Goal: Check status: Check status

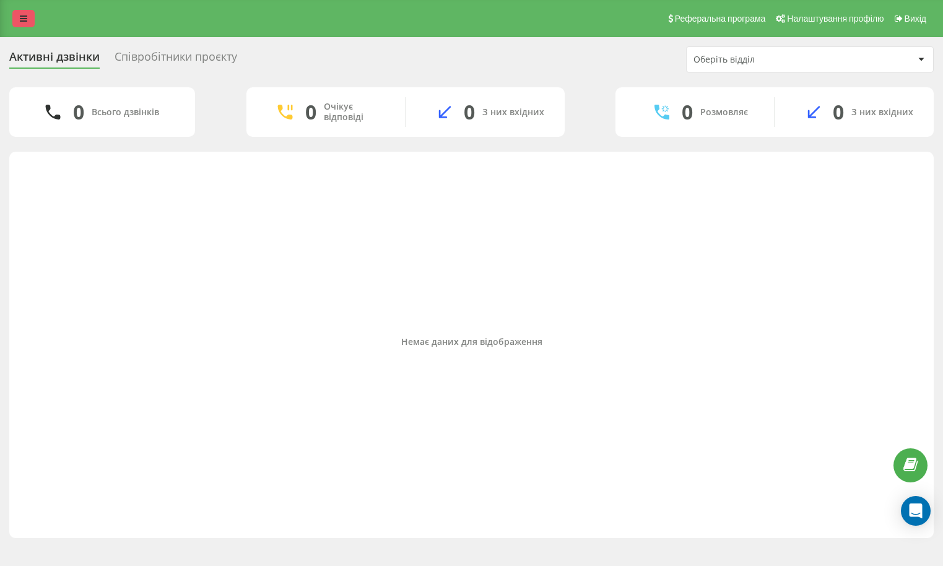
click at [22, 26] on link at bounding box center [23, 18] width 22 height 17
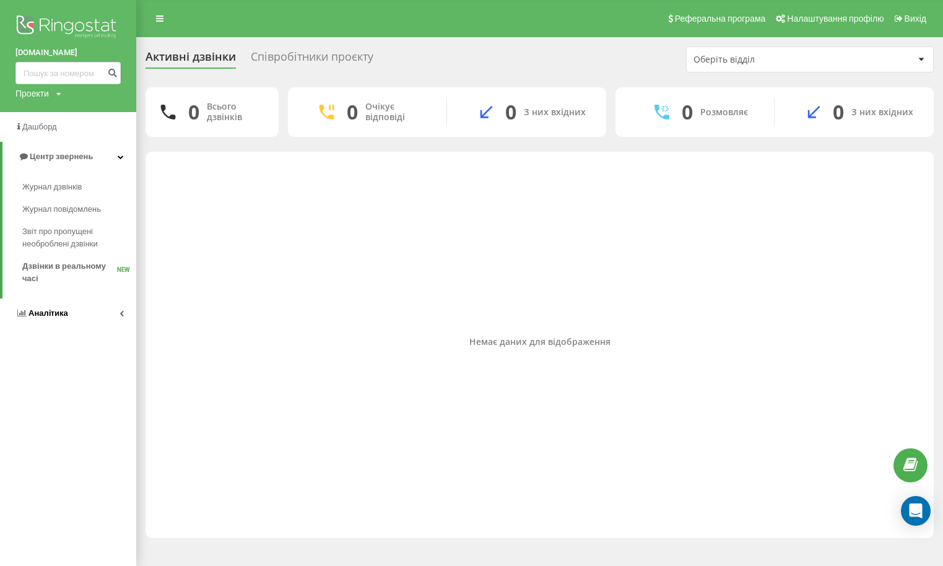
click at [80, 307] on link "Аналiтика" at bounding box center [68, 313] width 136 height 30
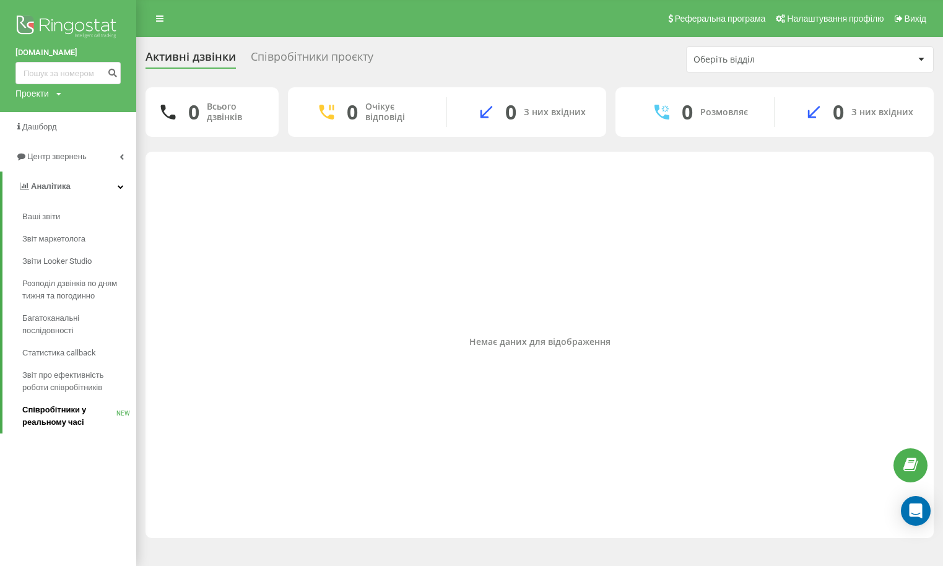
click at [70, 412] on span "Співробітники у реальному часі" at bounding box center [69, 416] width 94 height 25
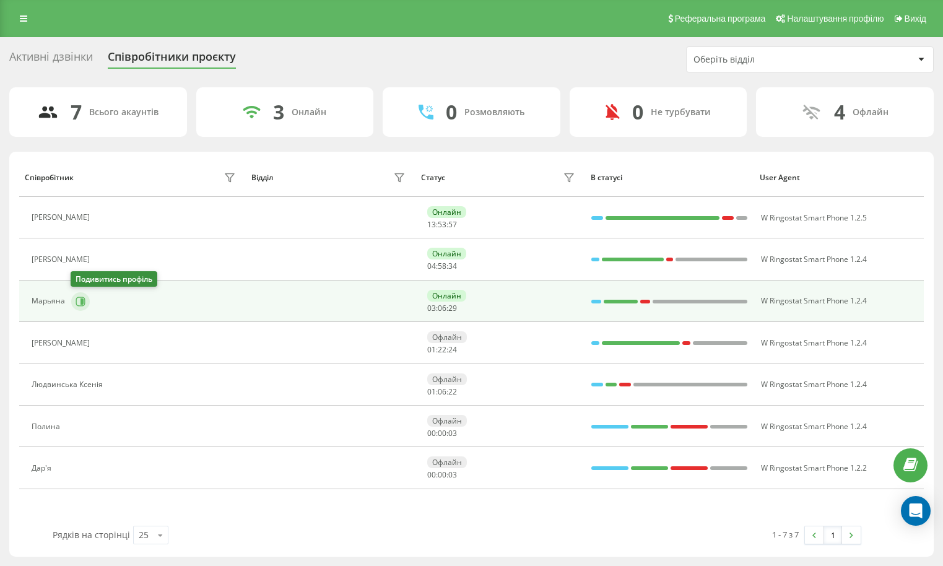
click at [77, 305] on icon at bounding box center [81, 302] width 10 height 10
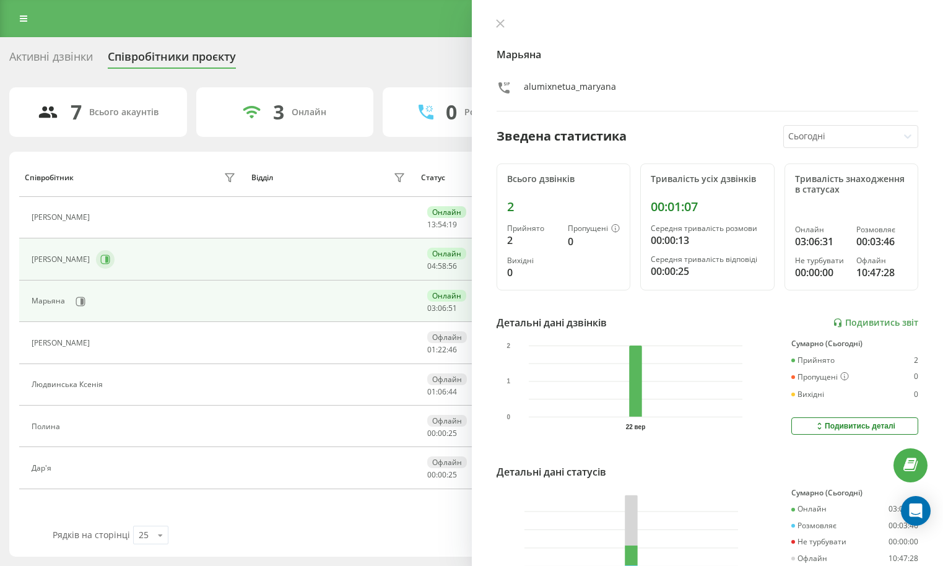
click at [102, 260] on icon at bounding box center [105, 260] width 10 height 10
